Goal: Task Accomplishment & Management: Use online tool/utility

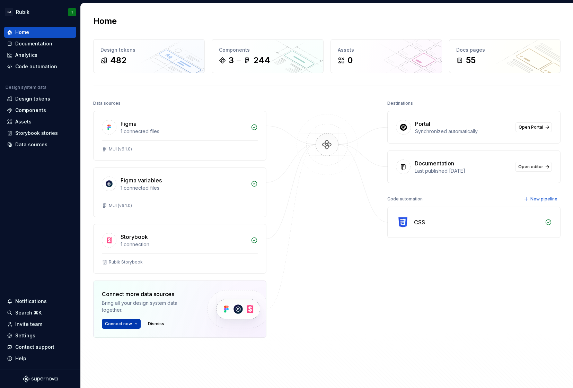
click at [121, 325] on span "Connect new" at bounding box center [118, 324] width 27 height 6
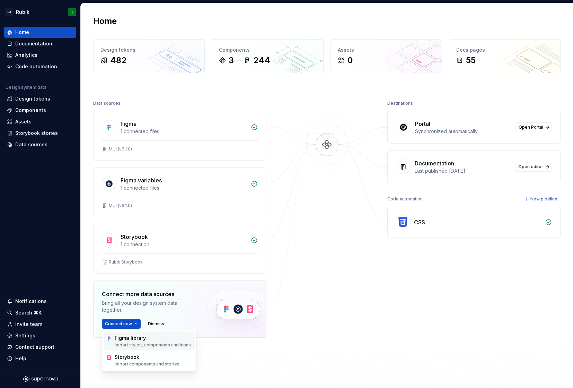
click at [126, 337] on div "Figma library" at bounding box center [130, 337] width 31 height 7
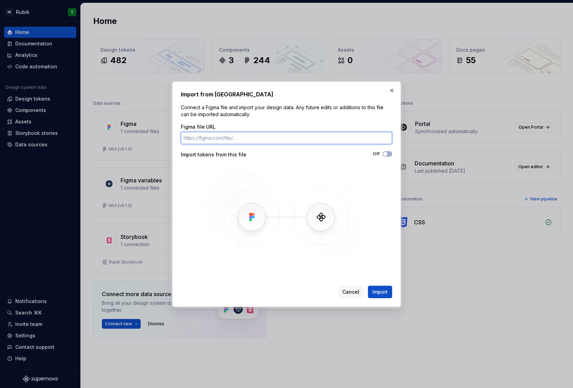
paste input "[URL][DOMAIN_NAME]"
type input "[URL][DOMAIN_NAME]"
click at [379, 289] on span "Import" at bounding box center [379, 291] width 15 height 7
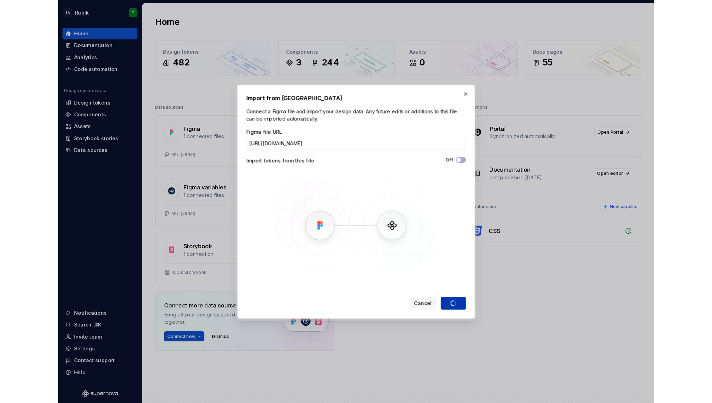
scroll to position [0, 0]
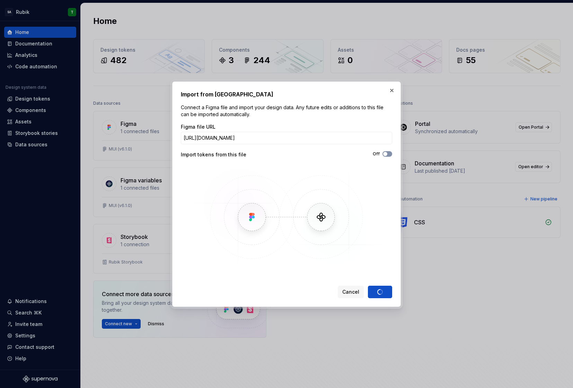
click at [387, 153] on span "button" at bounding box center [385, 154] width 4 height 4
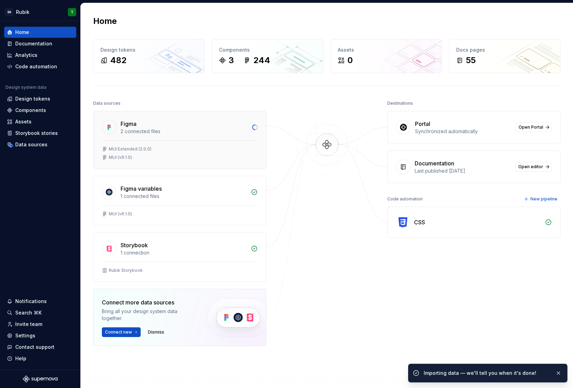
click at [174, 137] on div "Figma 2 connected files" at bounding box center [180, 125] width 173 height 29
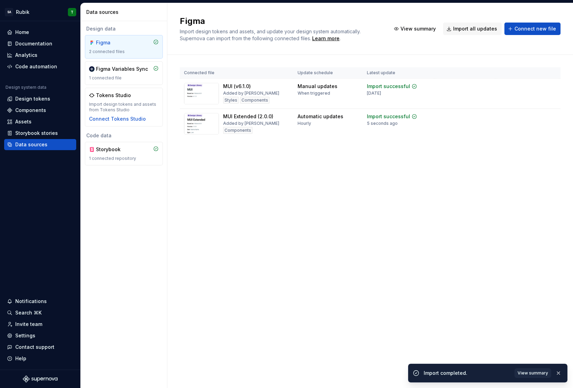
click at [267, 213] on div "Figma Import design tokens and assets, and update your design system automatica…" at bounding box center [370, 195] width 406 height 385
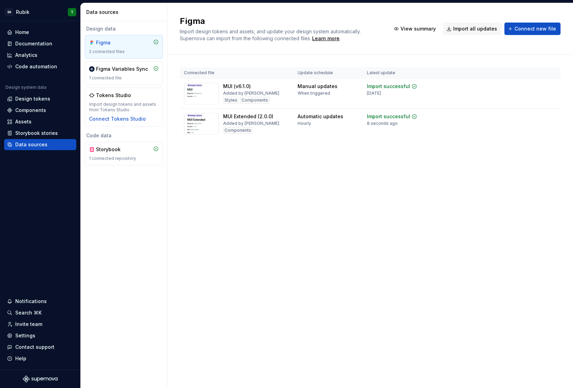
click at [193, 209] on div "Figma Import design tokens and assets, and update your design system automatica…" at bounding box center [370, 195] width 406 height 385
click at [422, 24] on button "View summary" at bounding box center [415, 29] width 50 height 12
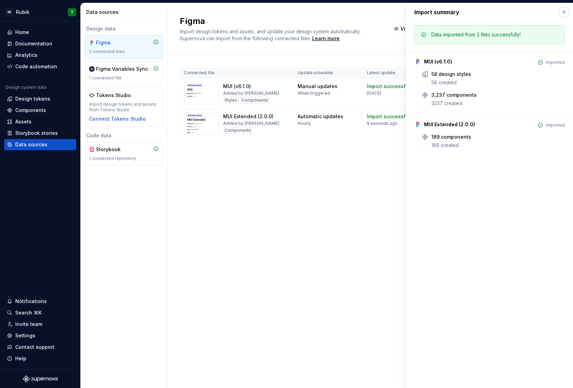
click at [563, 9] on button "button" at bounding box center [564, 12] width 10 height 10
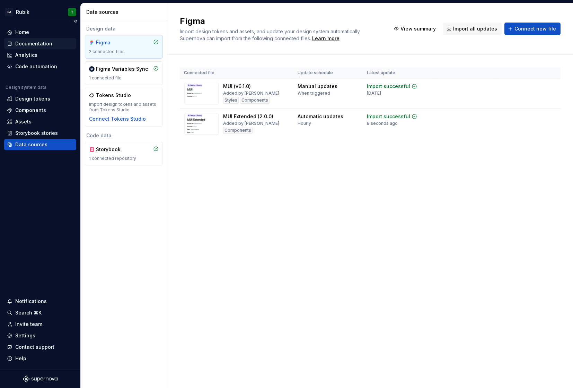
click at [37, 39] on div "Documentation" at bounding box center [40, 43] width 72 height 11
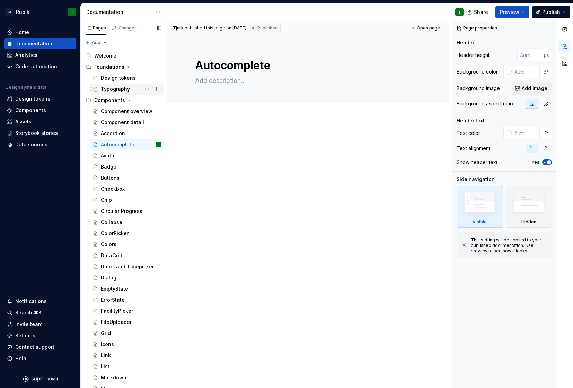
click at [125, 87] on div "Typography" at bounding box center [115, 89] width 29 height 7
click at [124, 75] on div "Design tokens" at bounding box center [118, 77] width 35 height 7
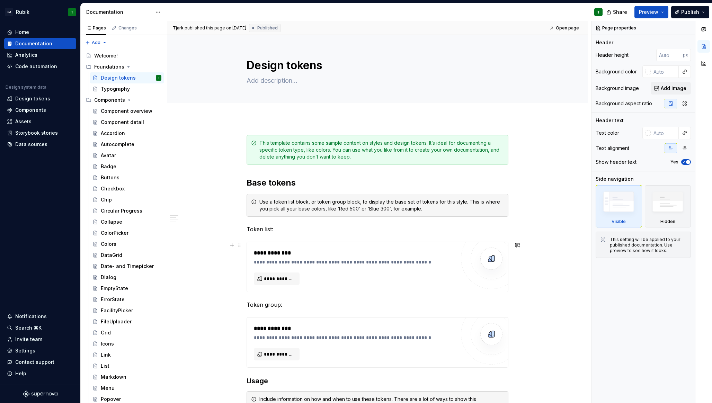
type textarea "*"
